Goal: Task Accomplishment & Management: Manage account settings

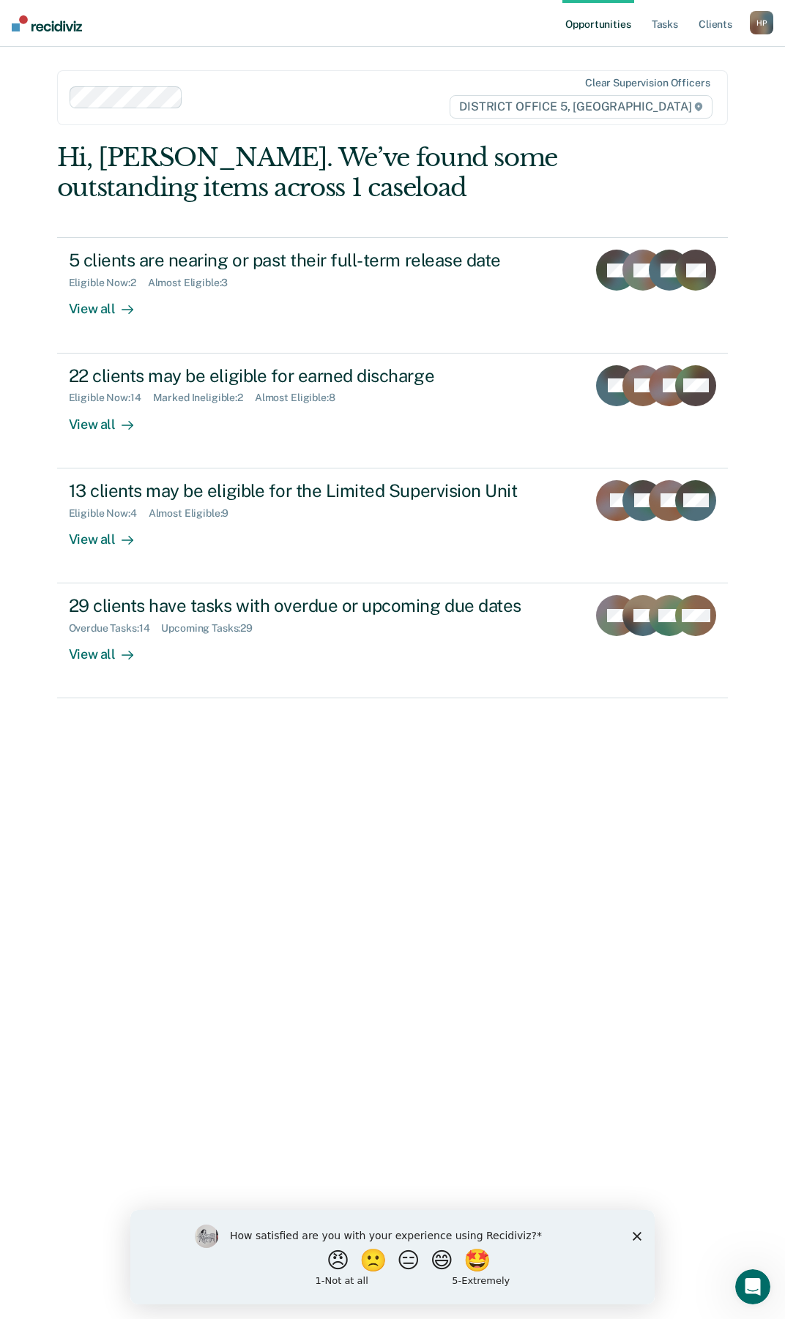
click at [684, 22] on ul "Opportunities Tasks Client s" at bounding box center [655, 23] width 187 height 47
click at [671, 23] on link "Tasks" at bounding box center [665, 23] width 32 height 47
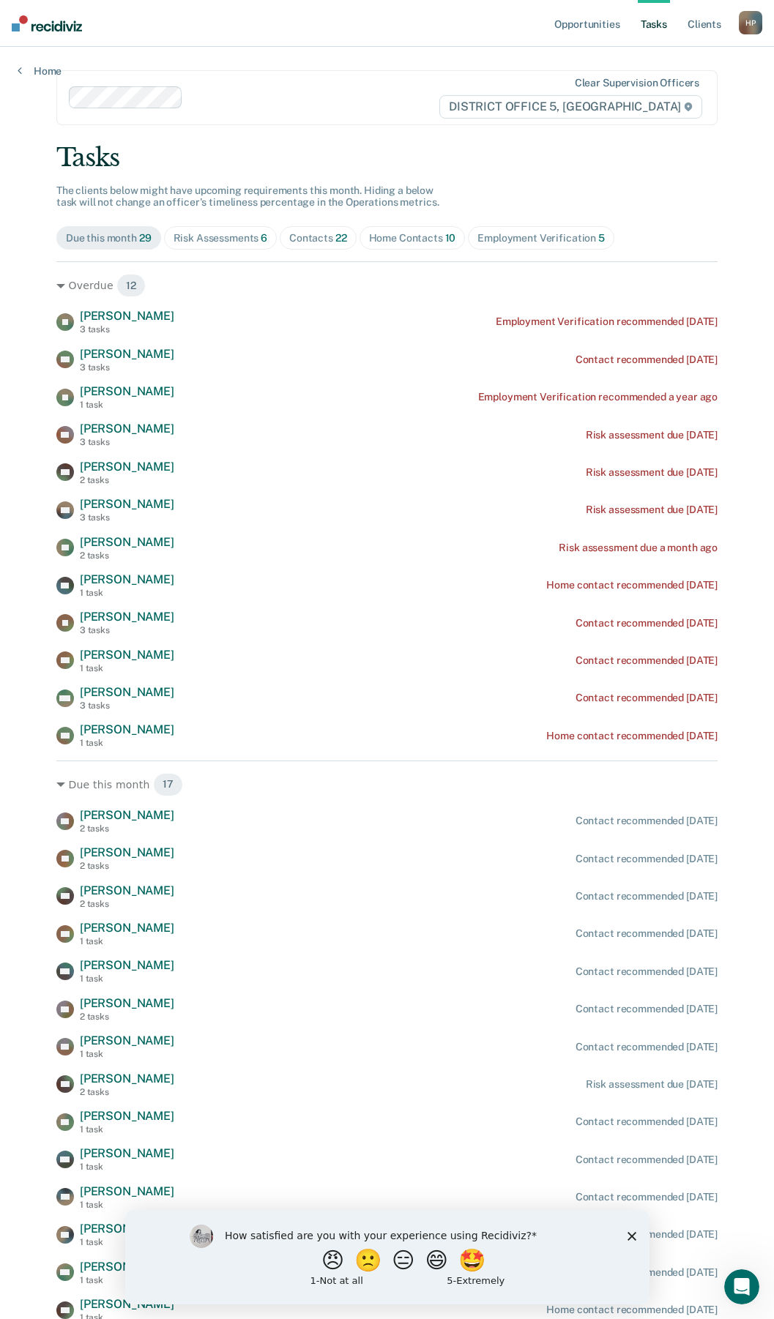
click at [398, 242] on div "Home Contacts 10" at bounding box center [412, 238] width 87 height 12
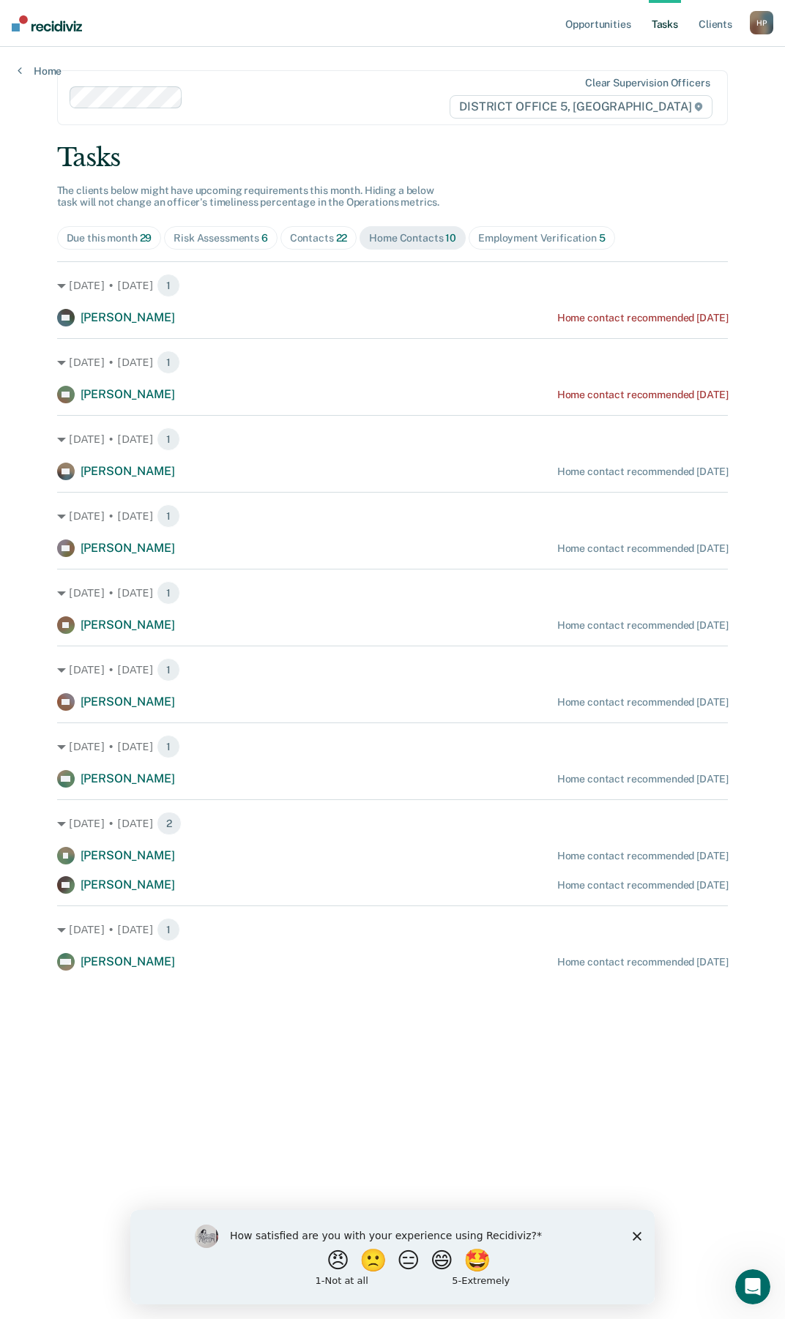
click at [314, 230] on span "Contacts 22" at bounding box center [318, 237] width 77 height 23
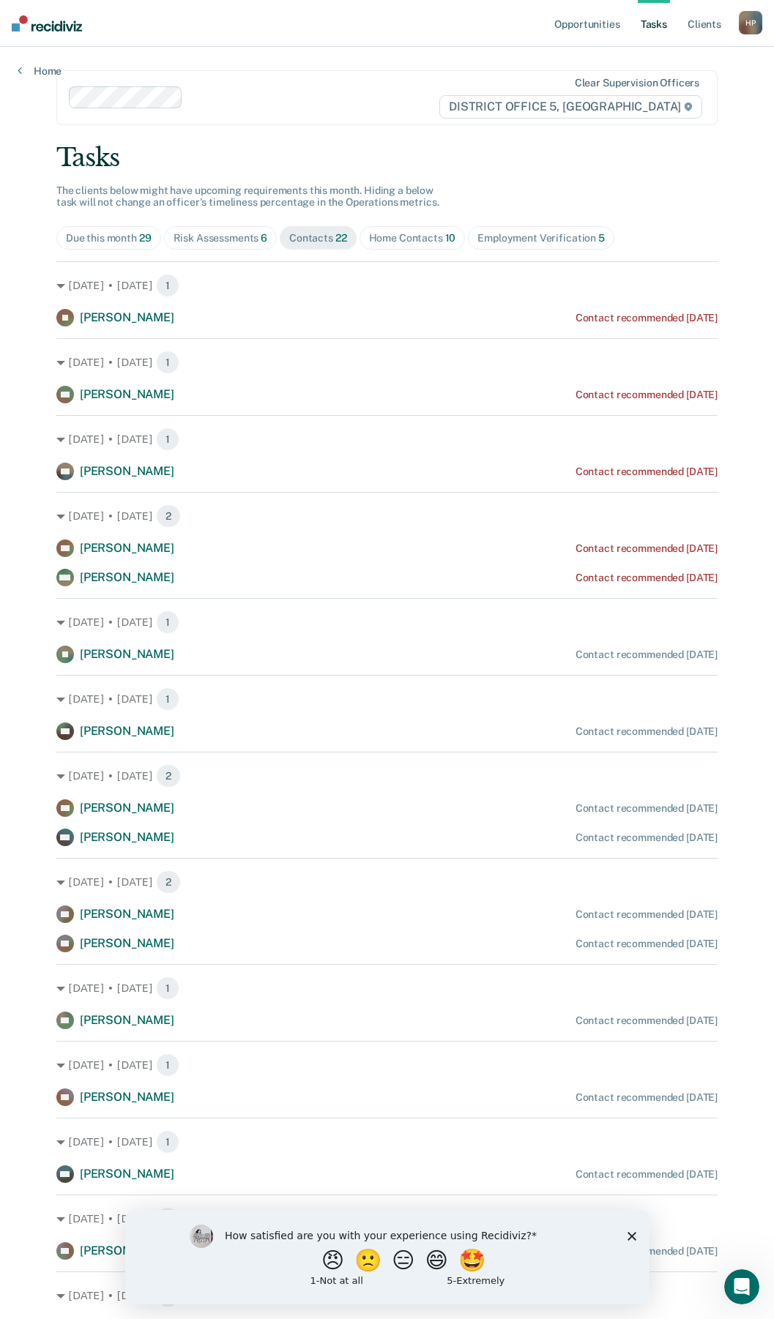
click at [418, 243] on div "Home Contacts 10" at bounding box center [412, 238] width 87 height 12
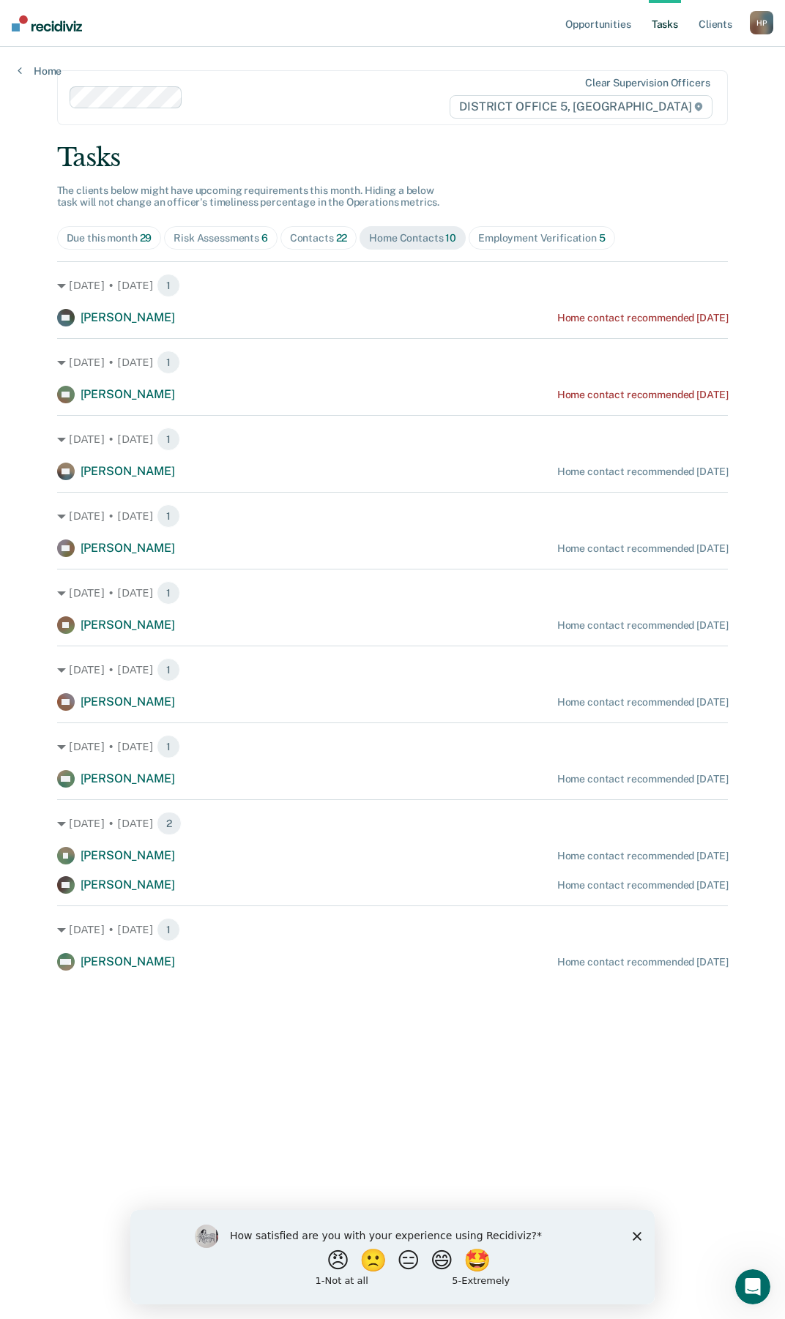
click at [633, 1235] on icon "Close survey" at bounding box center [637, 1235] width 9 height 9
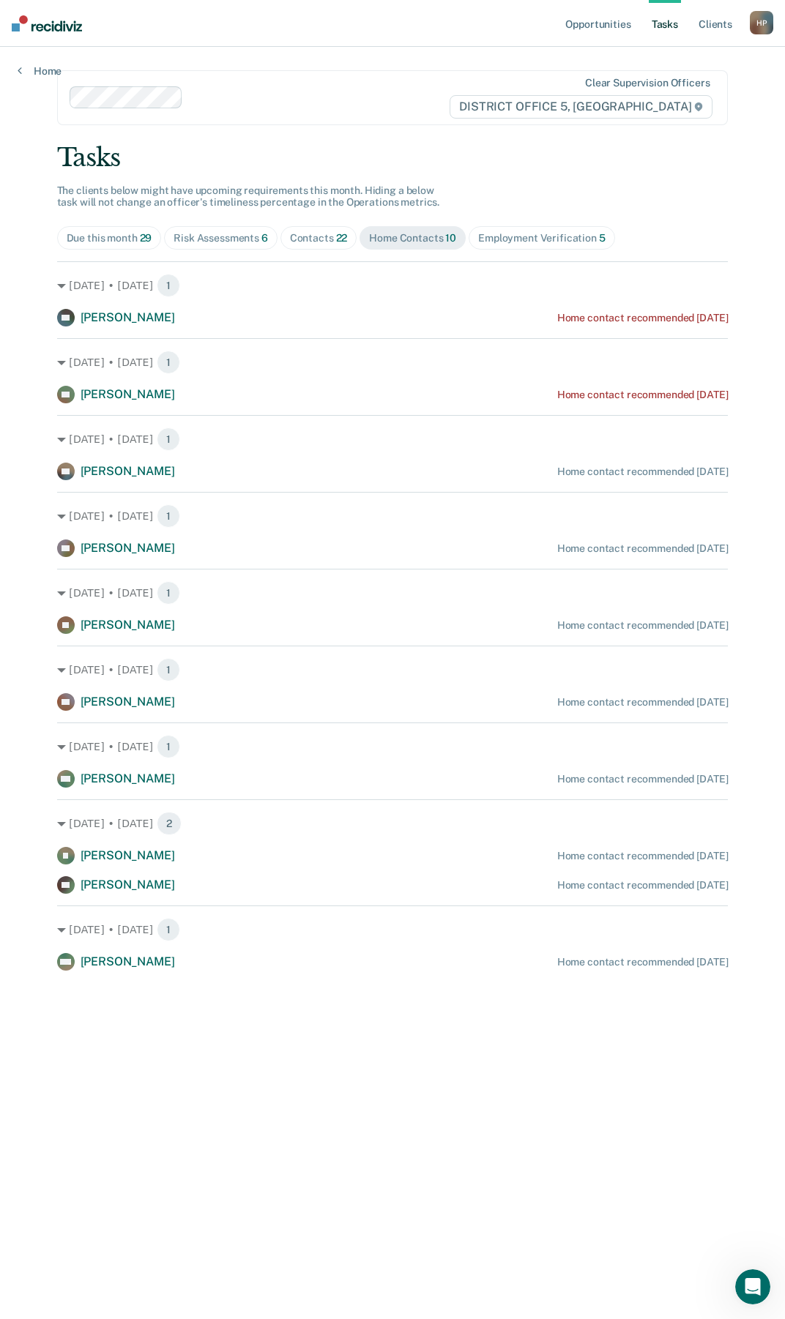
click at [222, 232] on div "Risk Assessments 6" at bounding box center [221, 238] width 94 height 12
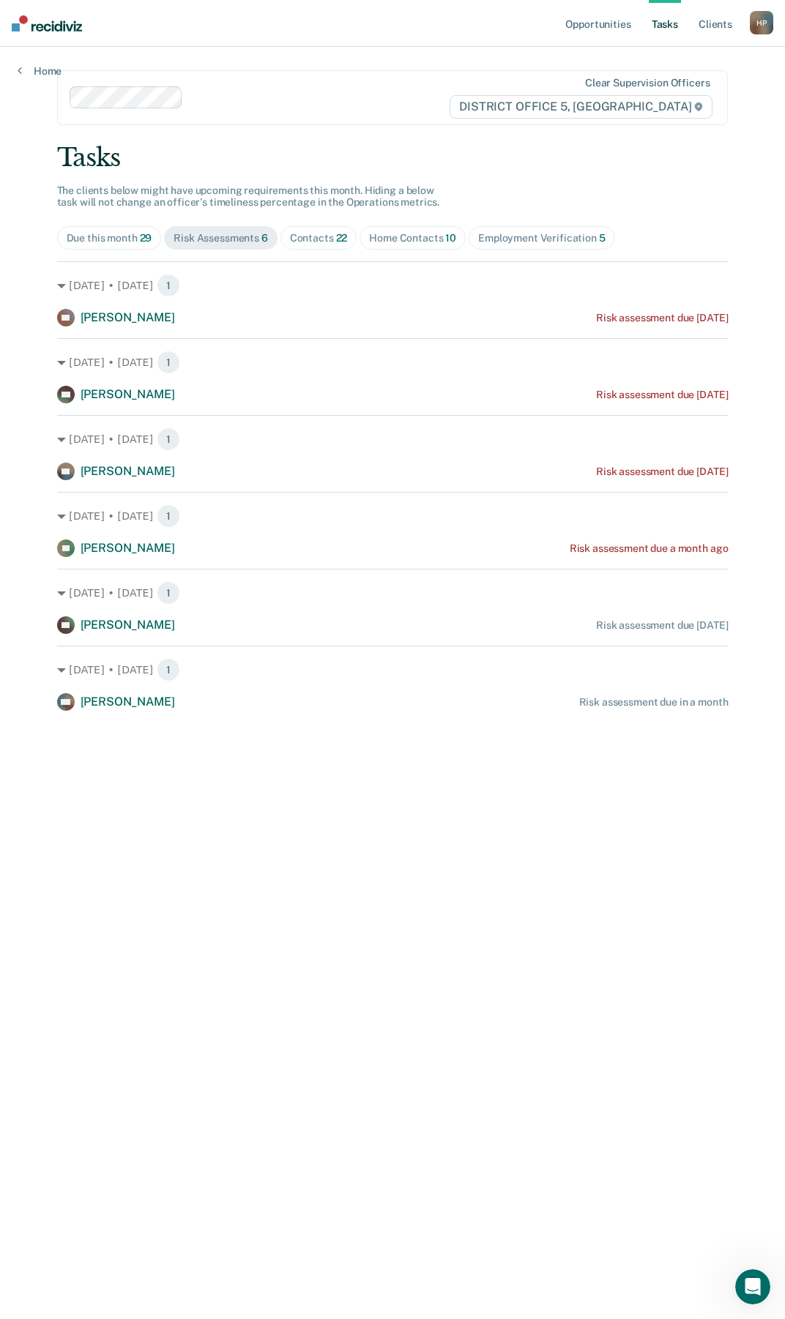
click at [340, 237] on span "22" at bounding box center [342, 238] width 12 height 12
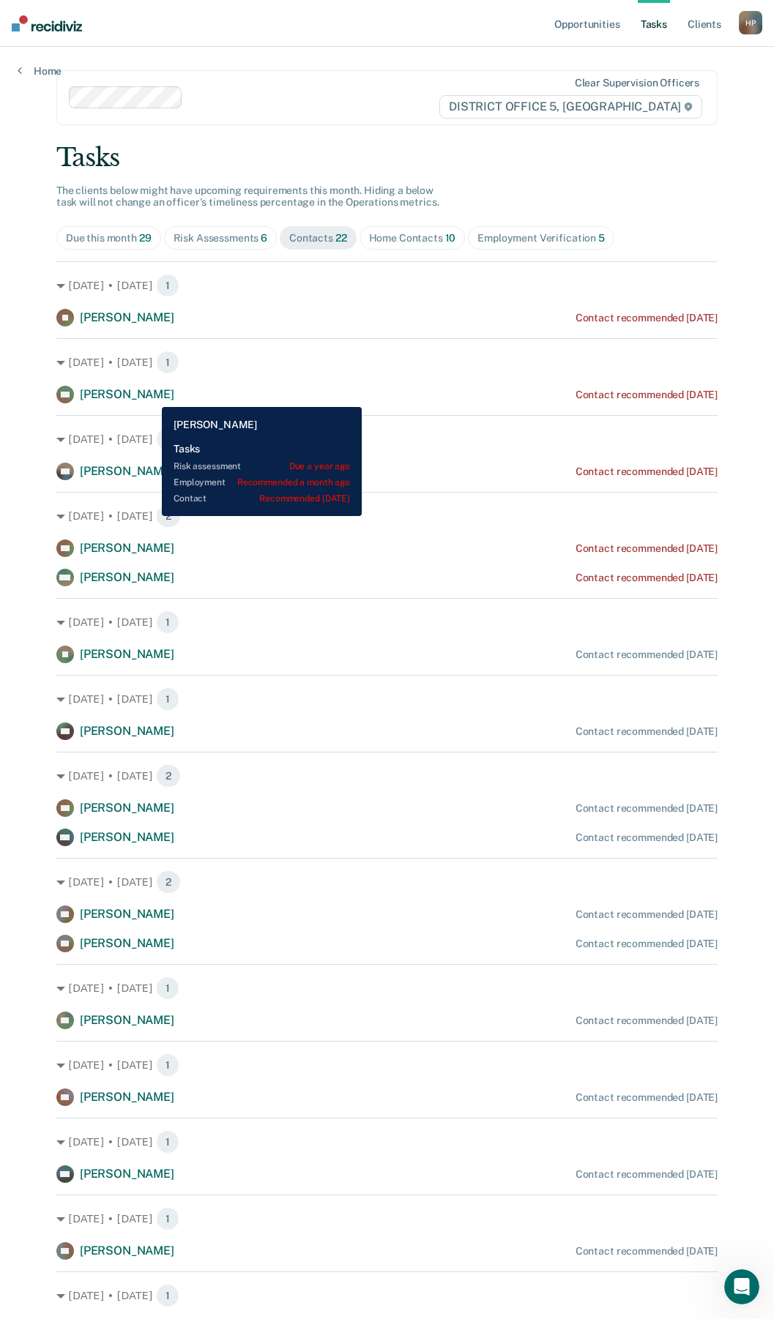
click at [151, 396] on span "Wesley Easterday" at bounding box center [127, 394] width 94 height 14
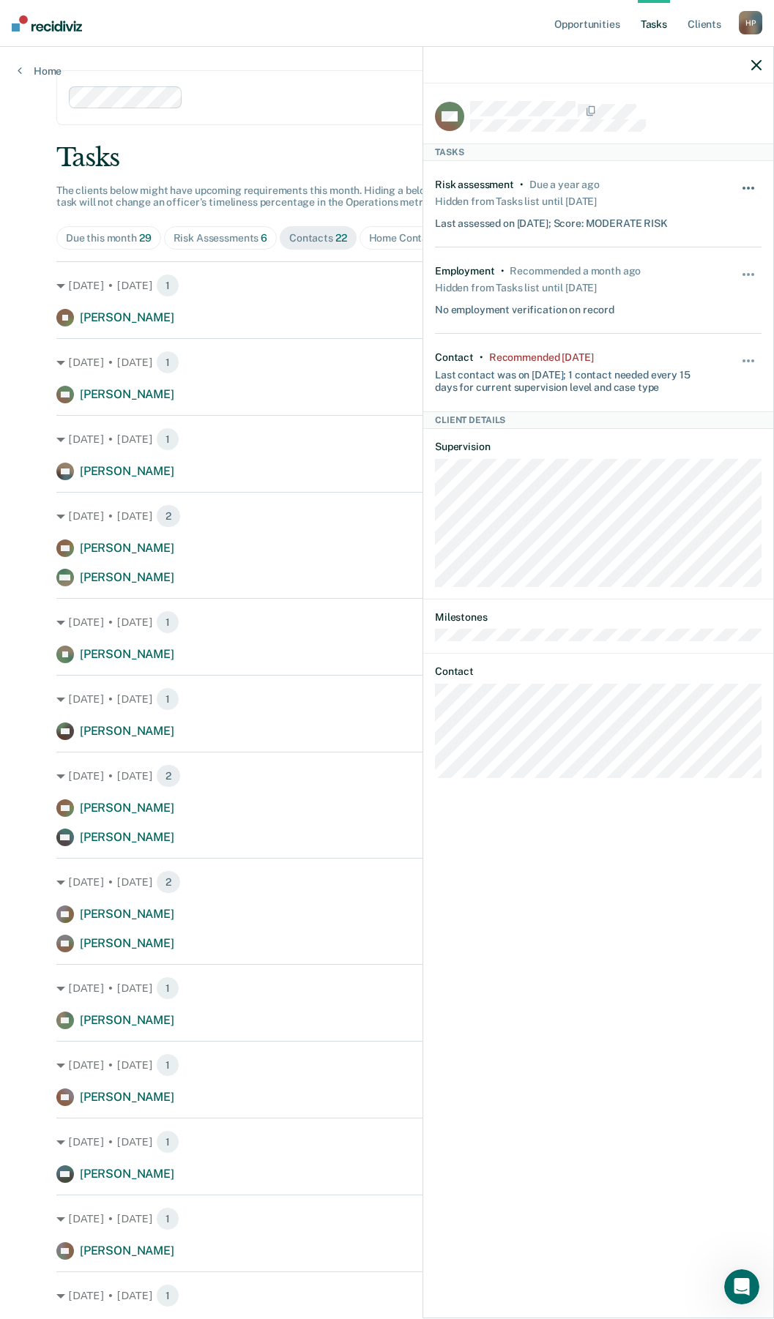
click at [752, 187] on span "button" at bounding box center [752, 188] width 3 height 3
click at [755, 271] on button "button" at bounding box center [748, 281] width 25 height 23
drag, startPoint x: 709, startPoint y: 394, endPoint x: 734, endPoint y: 376, distance: 30.3
click at [710, 393] on div "Contact • Recommended 7 days ago Last contact was on 8/18/25; 1 contact needed …" at bounding box center [598, 373] width 327 height 78
click at [750, 358] on button "button" at bounding box center [748, 368] width 25 height 23
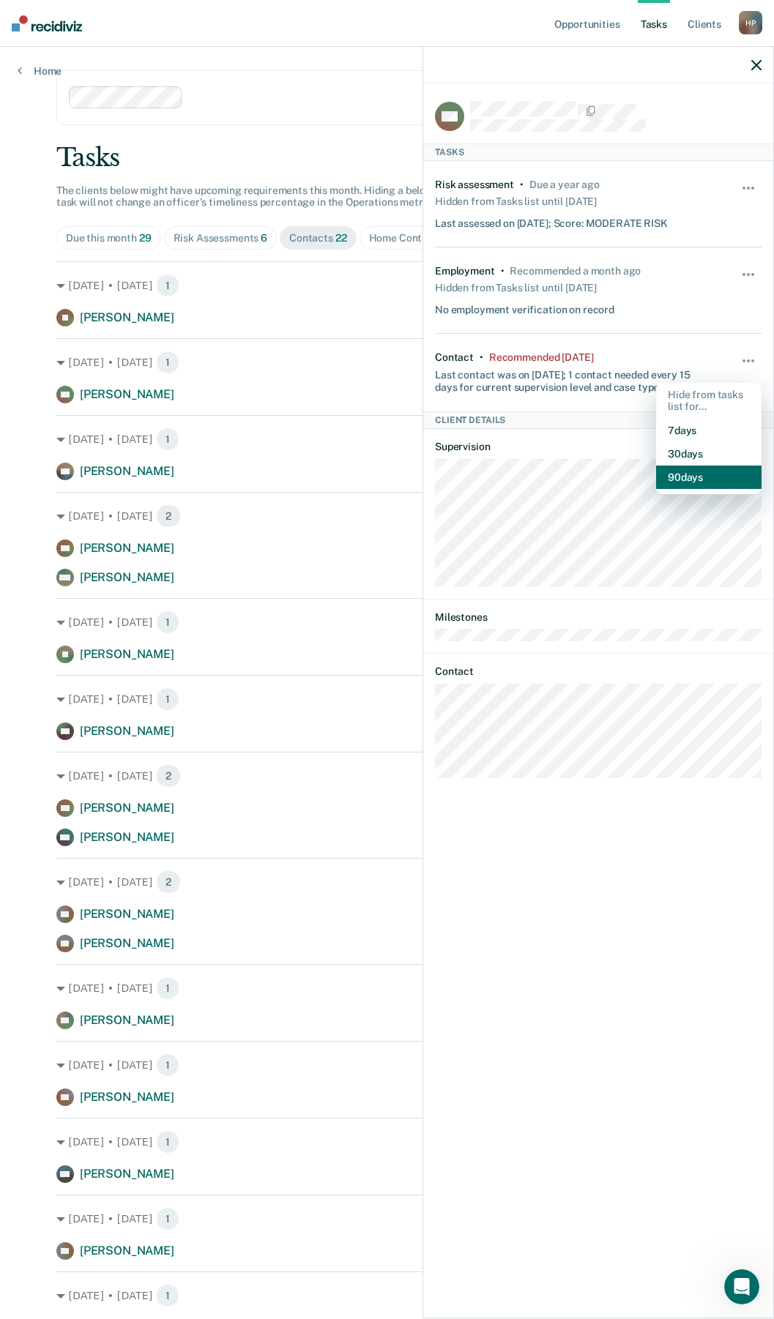
click at [696, 474] on button "90 days" at bounding box center [708, 477] width 105 height 23
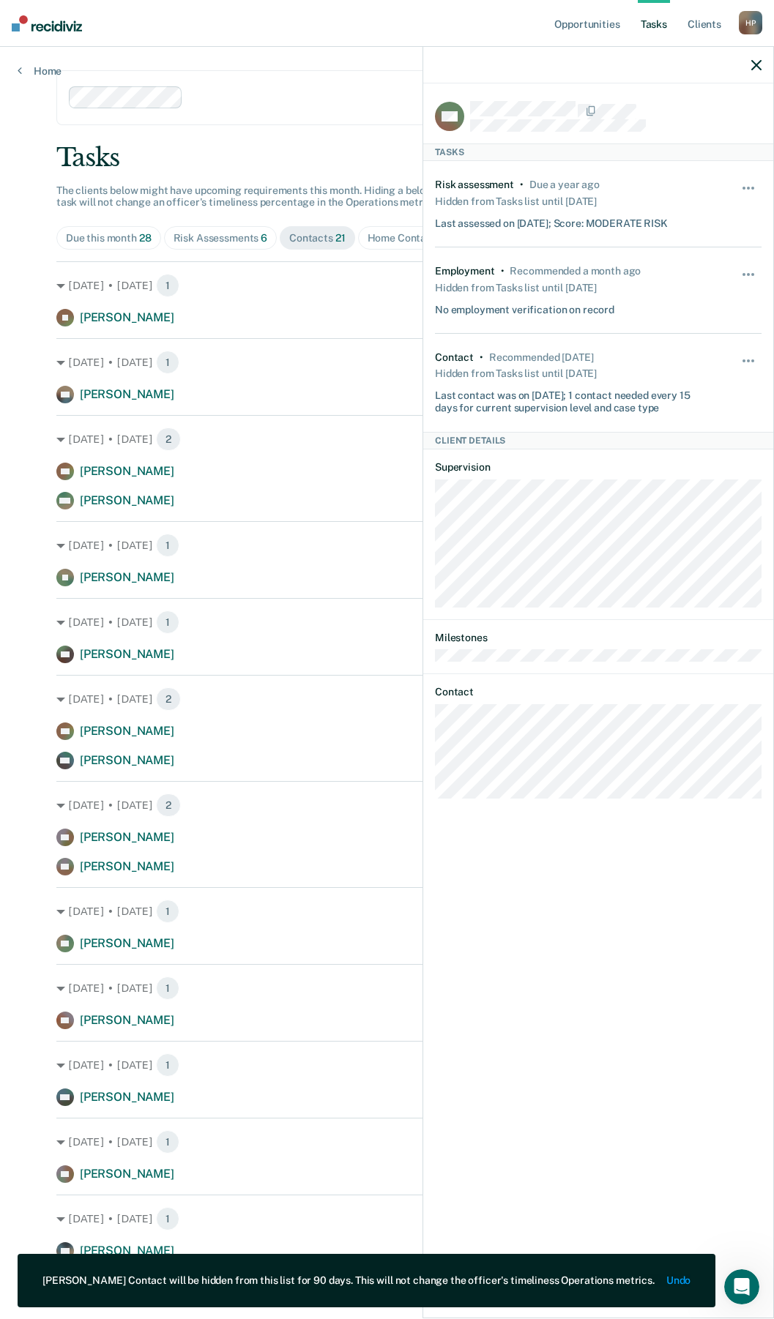
click at [26, 471] on div "Opportunities Tasks Client s Hodkinson, Paige H P Profile How it works Log Out …" at bounding box center [387, 818] width 774 height 1637
click at [750, 62] on div at bounding box center [598, 65] width 350 height 37
click at [756, 70] on icon "button" at bounding box center [756, 65] width 10 height 10
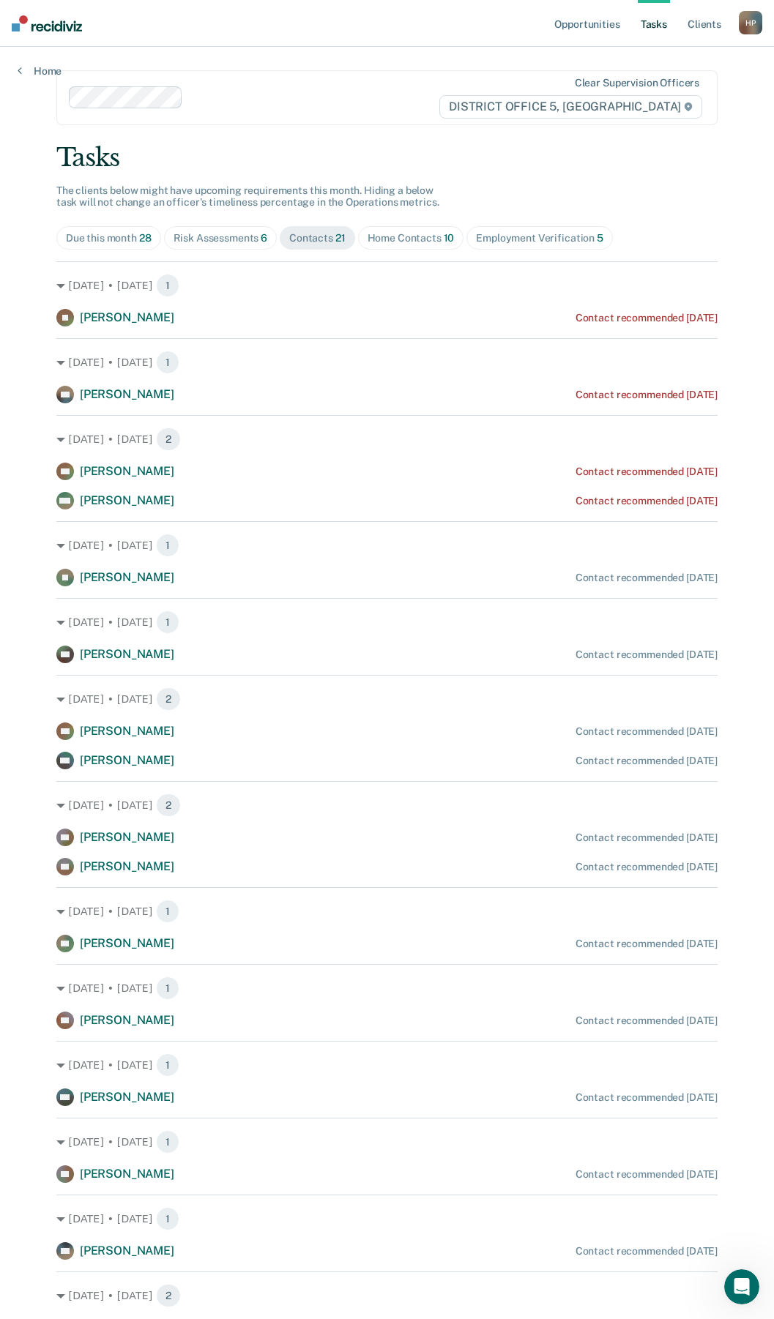
click at [392, 245] on span "Home Contacts 10" at bounding box center [411, 237] width 106 height 23
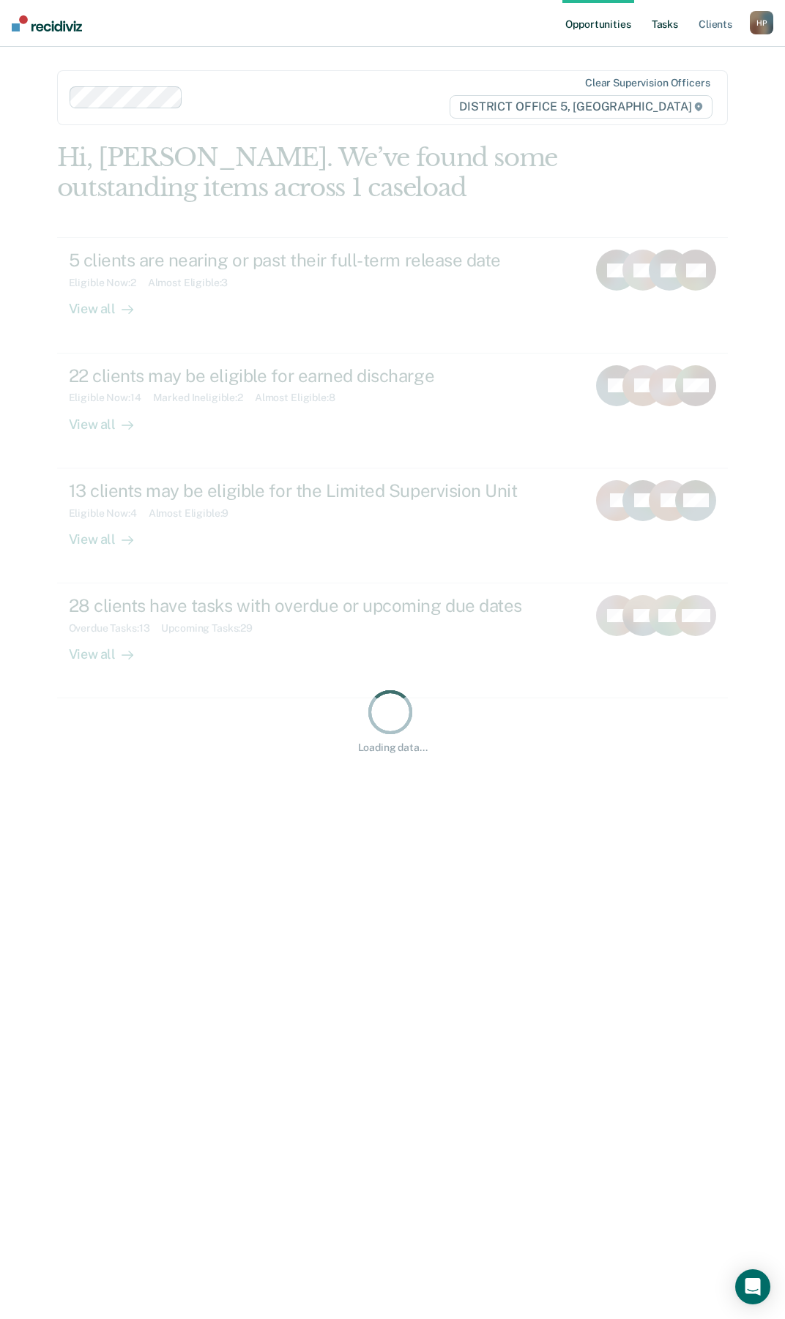
click at [666, 23] on link "Tasks" at bounding box center [665, 23] width 32 height 47
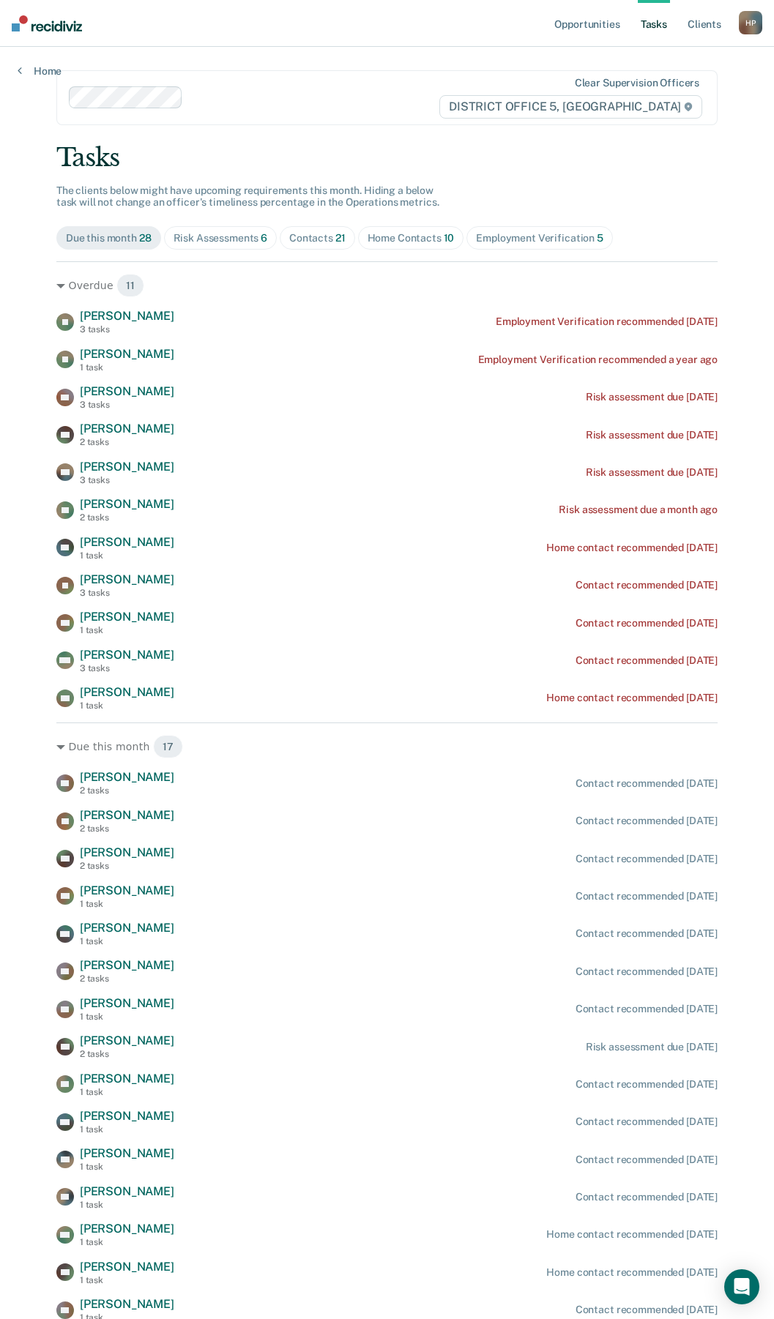
click at [405, 236] on div "Home Contacts 10" at bounding box center [410, 238] width 87 height 12
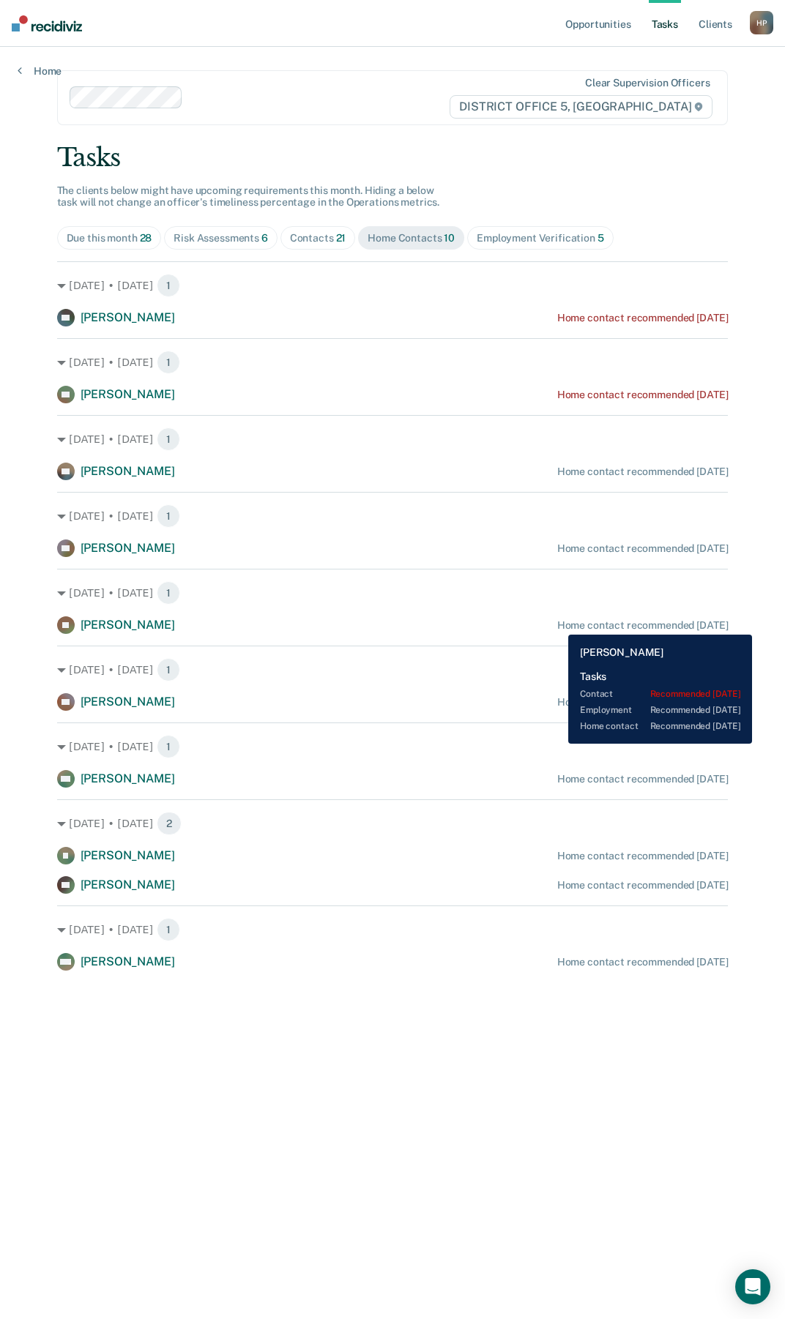
click at [557, 624] on div "Home contact recommended [DATE]" at bounding box center [642, 625] width 171 height 12
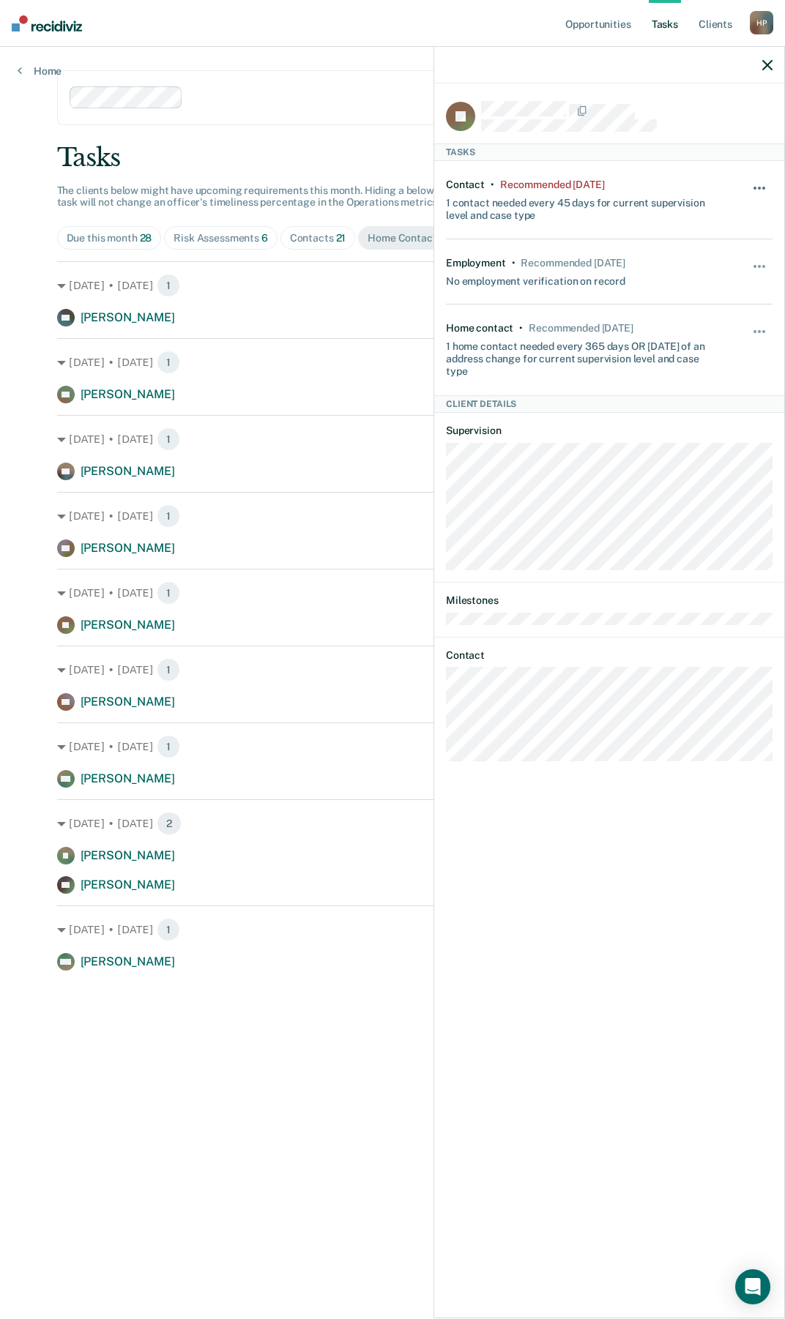
click at [763, 188] on span "button" at bounding box center [763, 188] width 3 height 3
click at [710, 305] on button "90 days" at bounding box center [719, 305] width 105 height 23
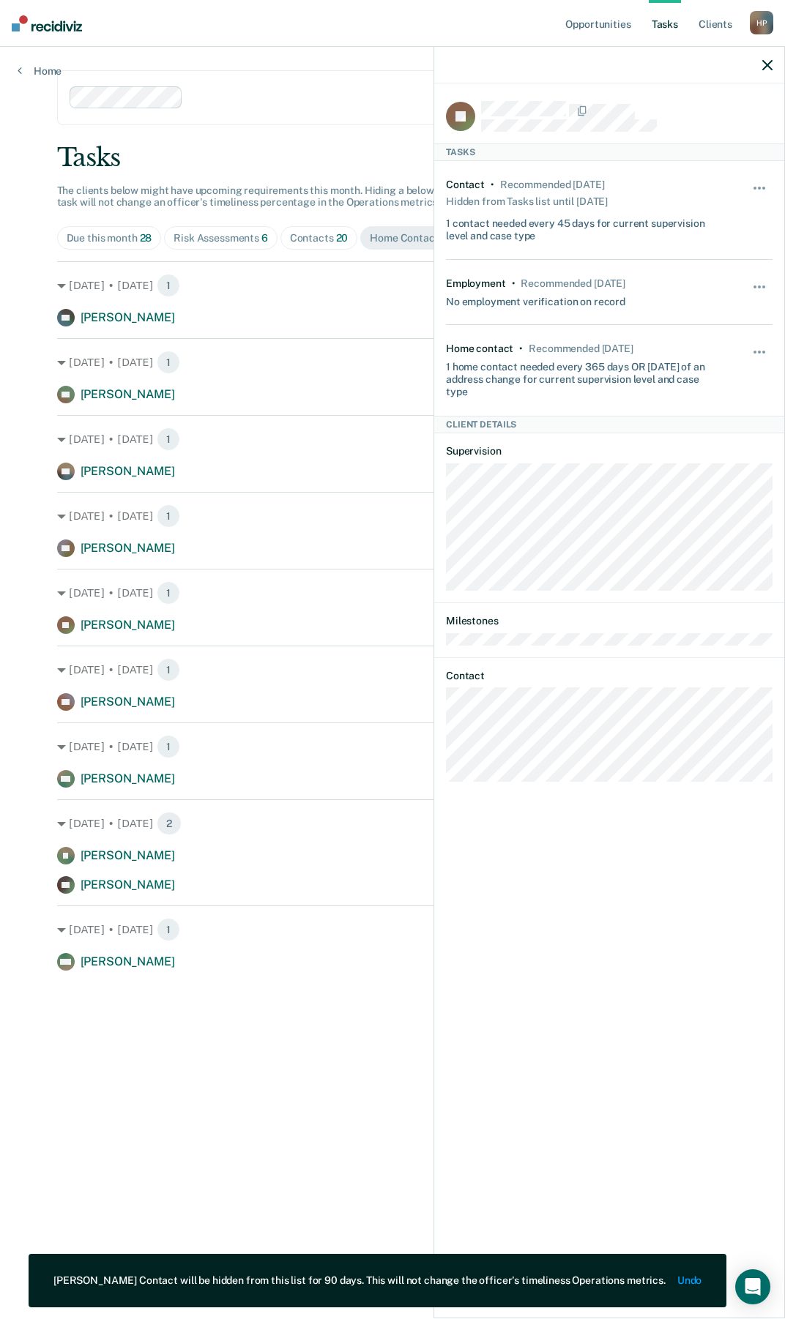
click at [231, 1077] on main "Clear supervision officers DISTRICT OFFICE 5, TWIN FALLS Tasks The clients belo…" at bounding box center [393, 665] width 706 height 1237
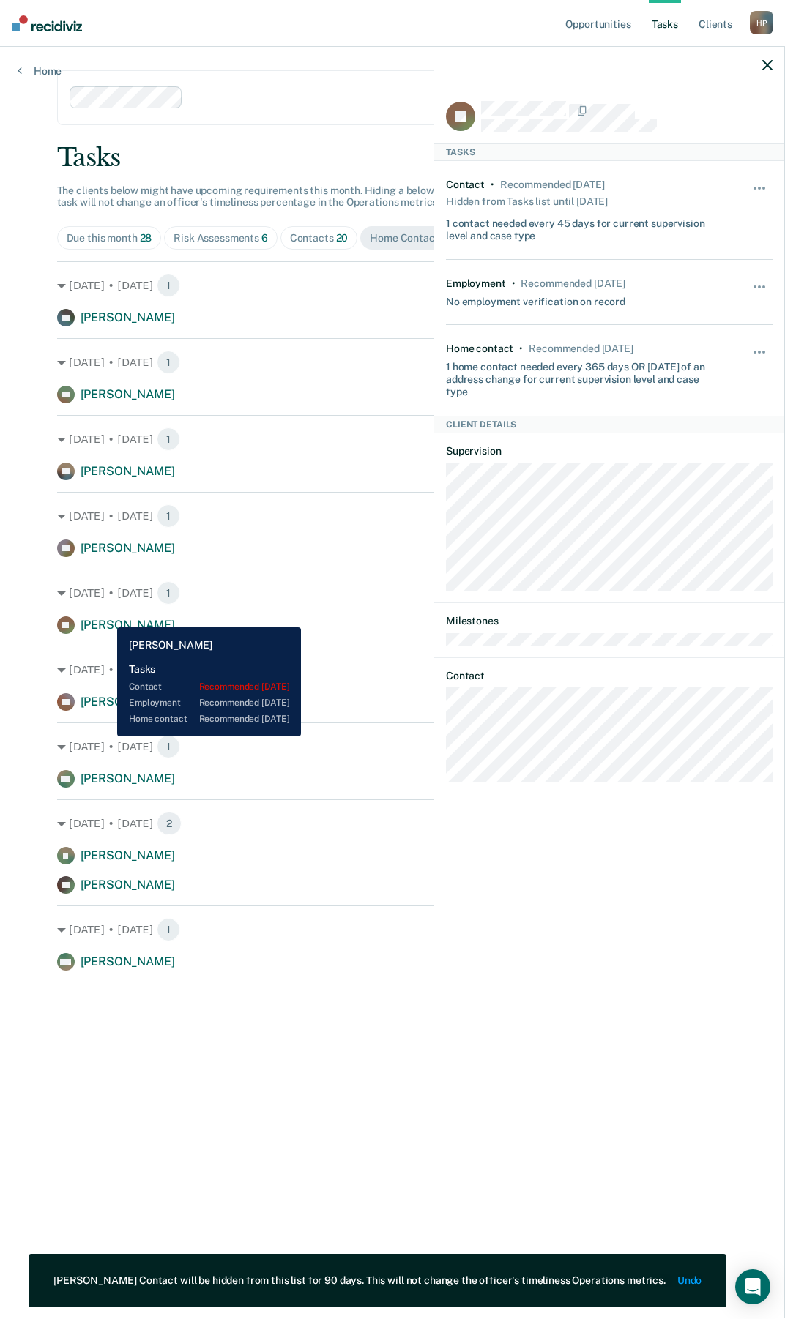
click at [106, 616] on div "[DATE] • [DATE] 1 JS [PERSON_NAME] Home contact recommended [DATE]" at bounding box center [392, 601] width 671 height 65
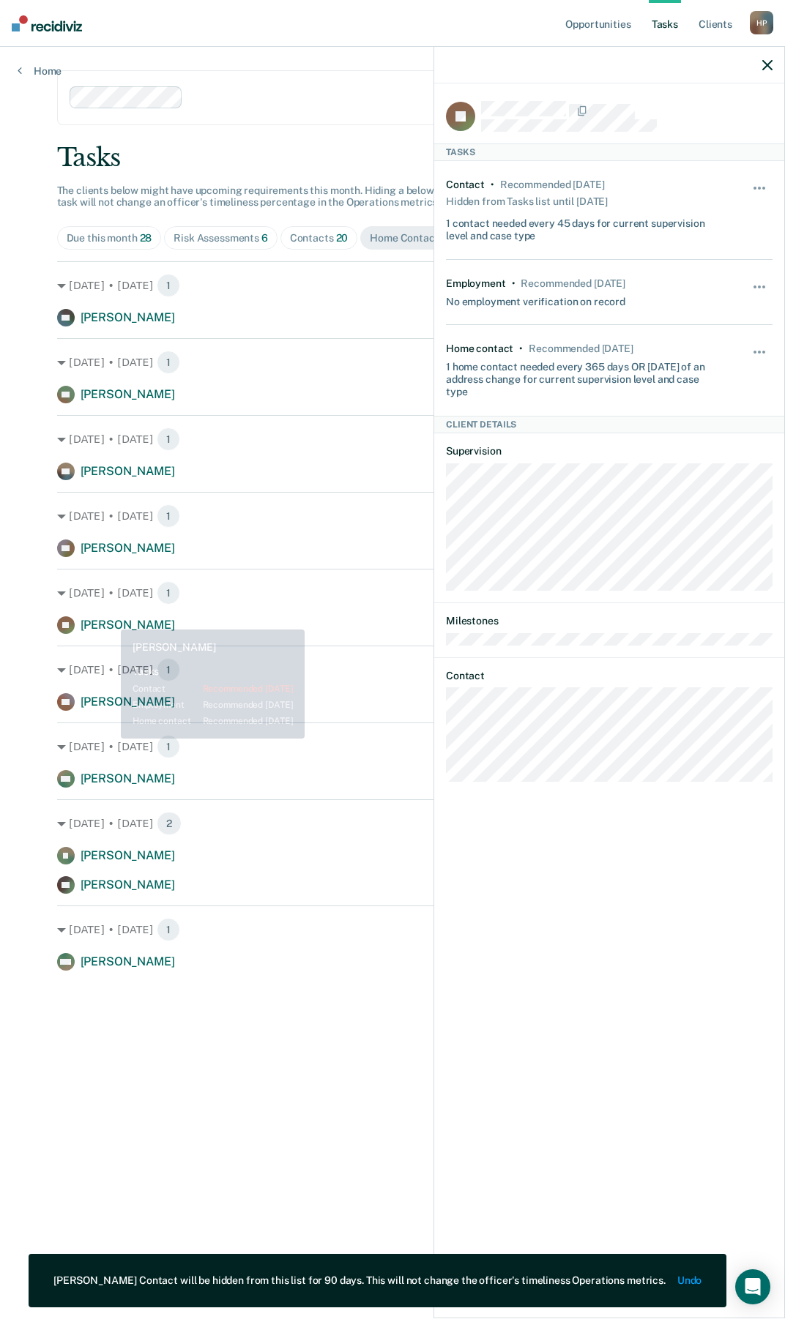
click at [119, 624] on span "[PERSON_NAME]" at bounding box center [128, 625] width 94 height 14
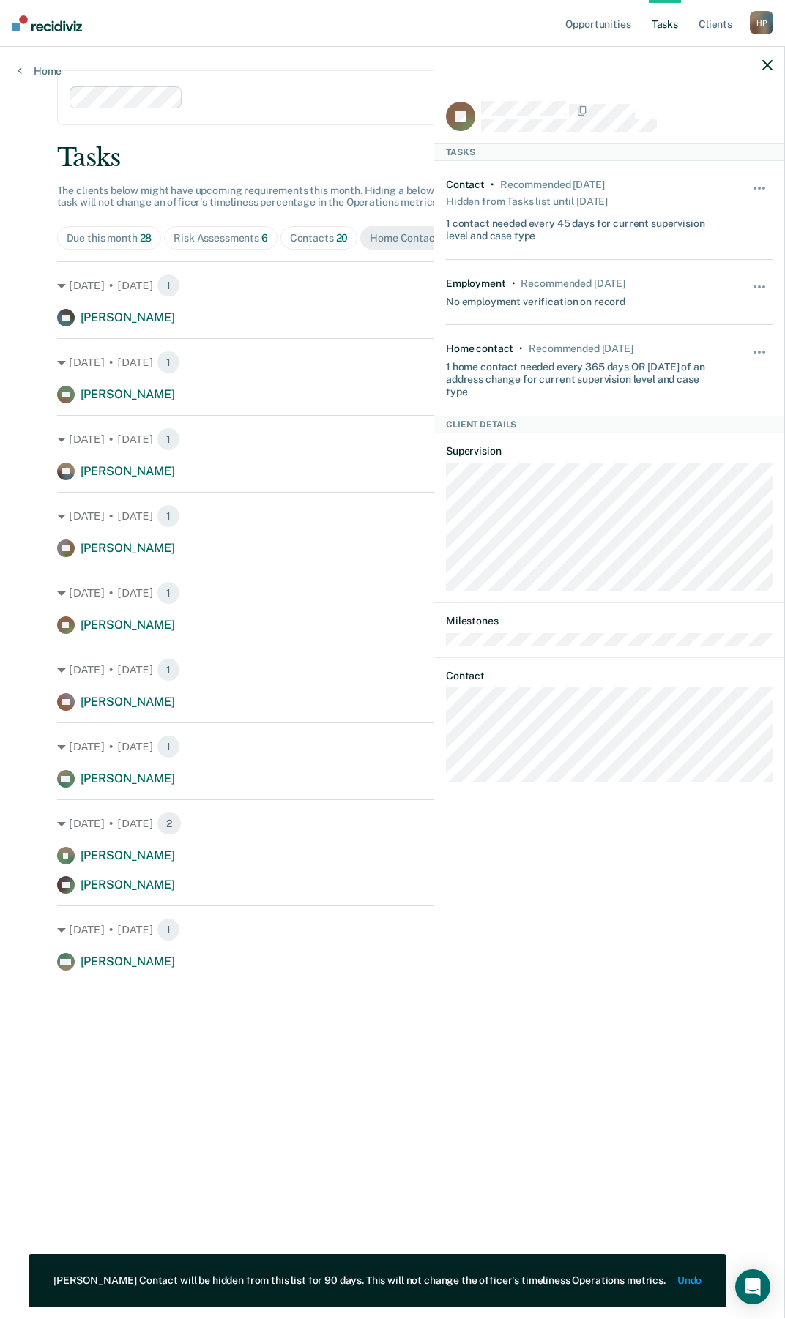
click at [766, 344] on div "Hide from tasks list for... 7 days 30 days 90 days" at bounding box center [759, 370] width 25 height 55
click at [769, 344] on div "Hide from tasks list for... 7 days 30 days 90 days" at bounding box center [759, 370] width 25 height 55
click at [761, 345] on div "Hide from tasks list for... 7 days 30 days 90 days" at bounding box center [759, 370] width 25 height 55
click at [756, 343] on div "Hide from tasks list for... 7 days 30 days 90 days" at bounding box center [759, 370] width 25 height 55
click at [756, 354] on button "button" at bounding box center [759, 359] width 25 height 23
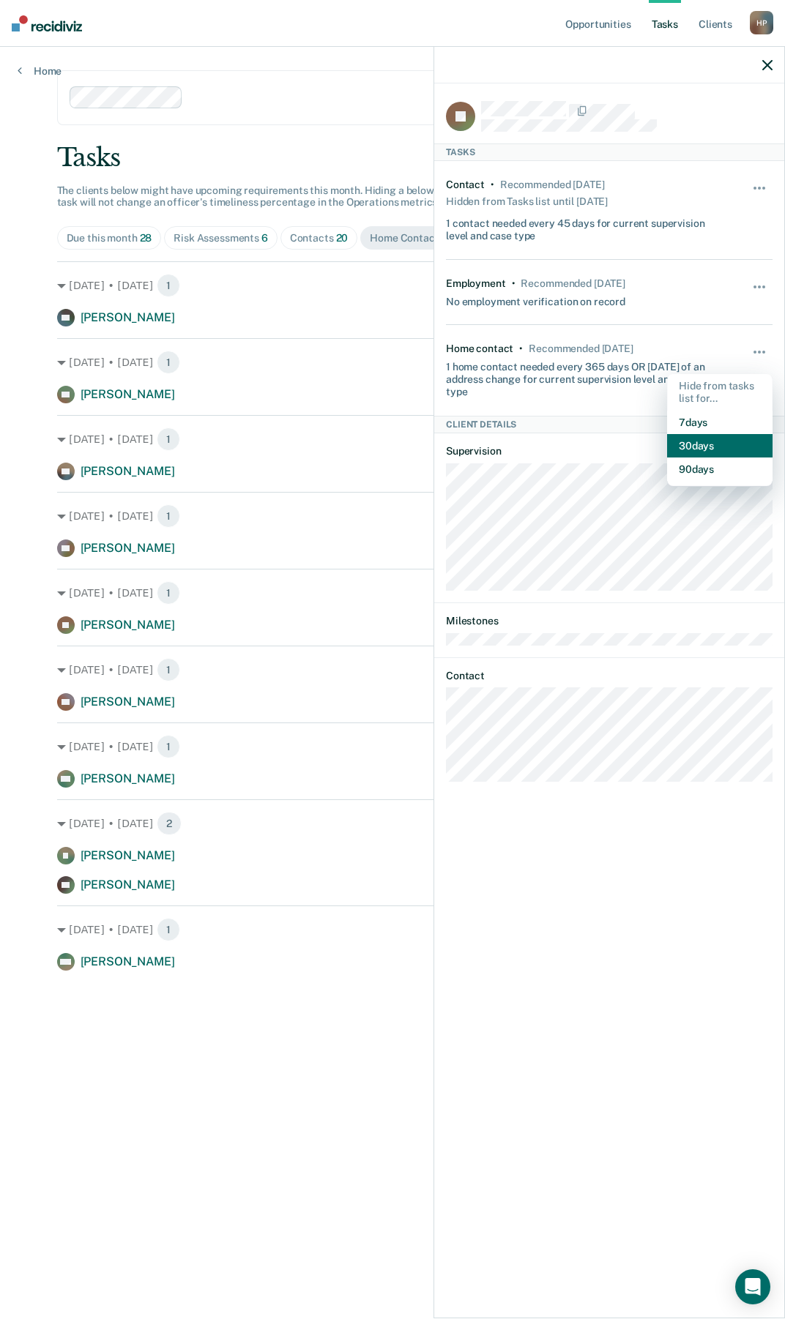
click at [698, 443] on button "30 days" at bounding box center [719, 445] width 105 height 23
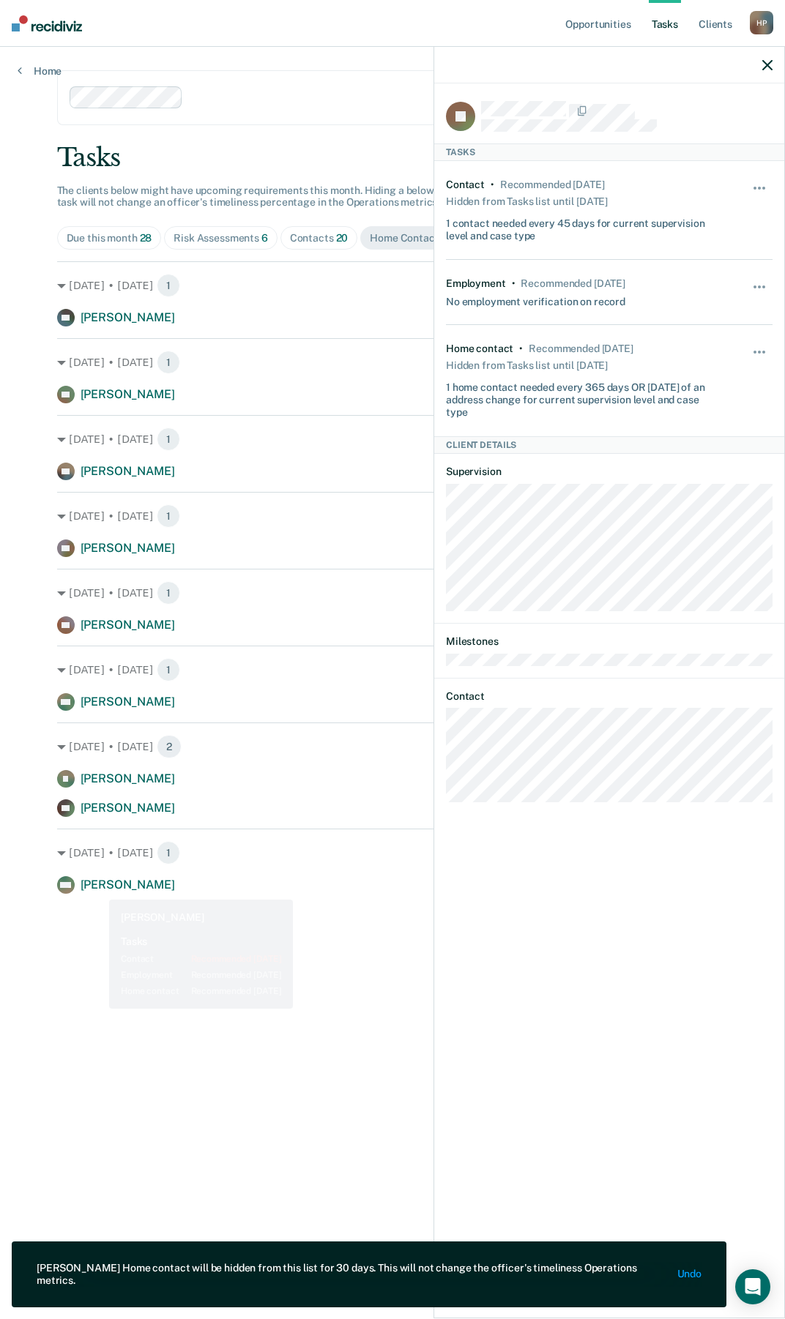
click at [117, 1028] on main "Clear supervision officers DISTRICT OFFICE 5, TWIN FALLS Tasks The clients belo…" at bounding box center [393, 665] width 706 height 1237
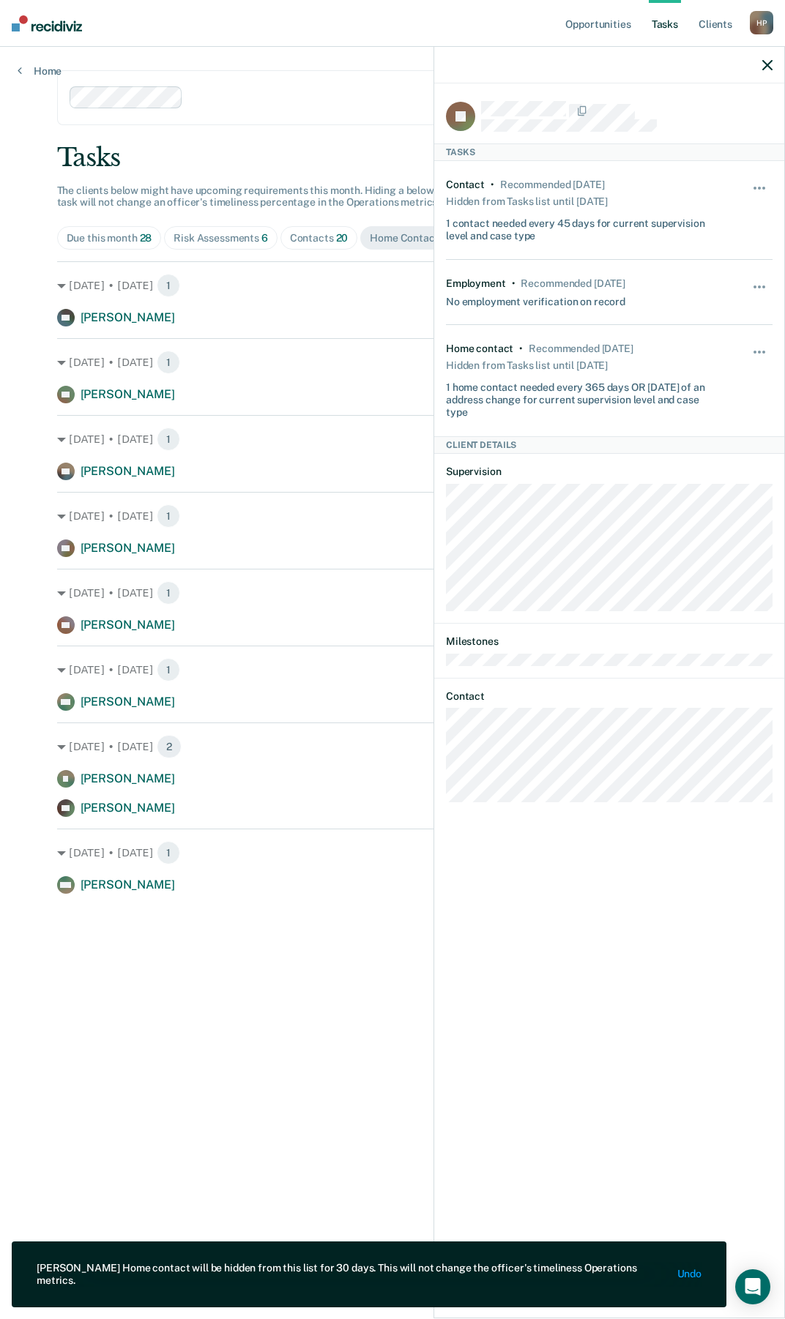
click at [761, 63] on div at bounding box center [609, 65] width 350 height 37
drag, startPoint x: 764, startPoint y: 59, endPoint x: 747, endPoint y: 65, distance: 17.4
click at [764, 59] on button "button" at bounding box center [767, 65] width 10 height 12
